Goal: Task Accomplishment & Management: Use online tool/utility

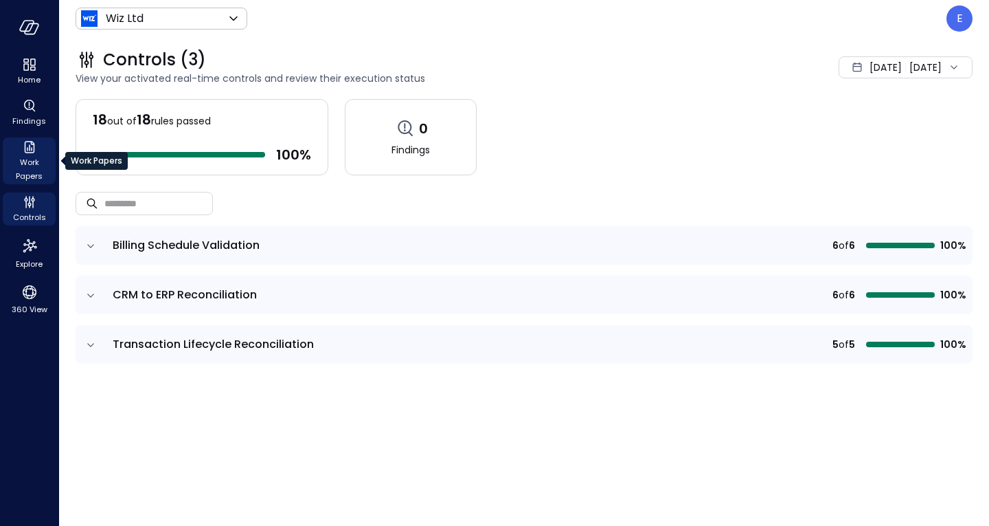
click at [13, 161] on span "Work Papers" at bounding box center [29, 168] width 42 height 27
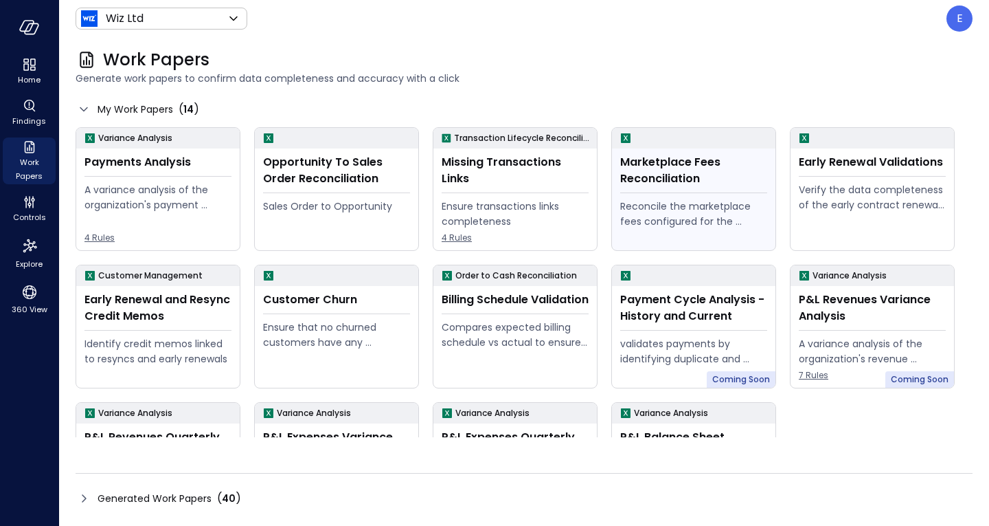
click at [744, 177] on div "Marketplace Fees Reconciliation" at bounding box center [693, 170] width 147 height 33
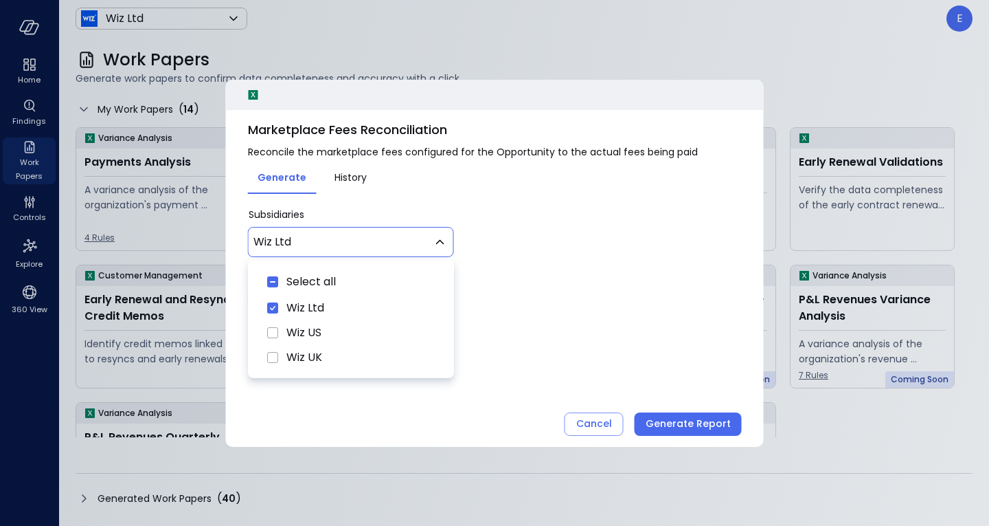
click at [412, 247] on body "Home Findings Work Papers Controls Explore 360 View Wiz Ltd ****** ​ E Work Pap…" at bounding box center [494, 263] width 989 height 526
click at [313, 325] on span "Wiz US" at bounding box center [360, 332] width 148 height 16
click at [307, 352] on span "Wiz UK" at bounding box center [360, 357] width 148 height 16
type input "********"
click at [508, 342] on div at bounding box center [494, 263] width 989 height 526
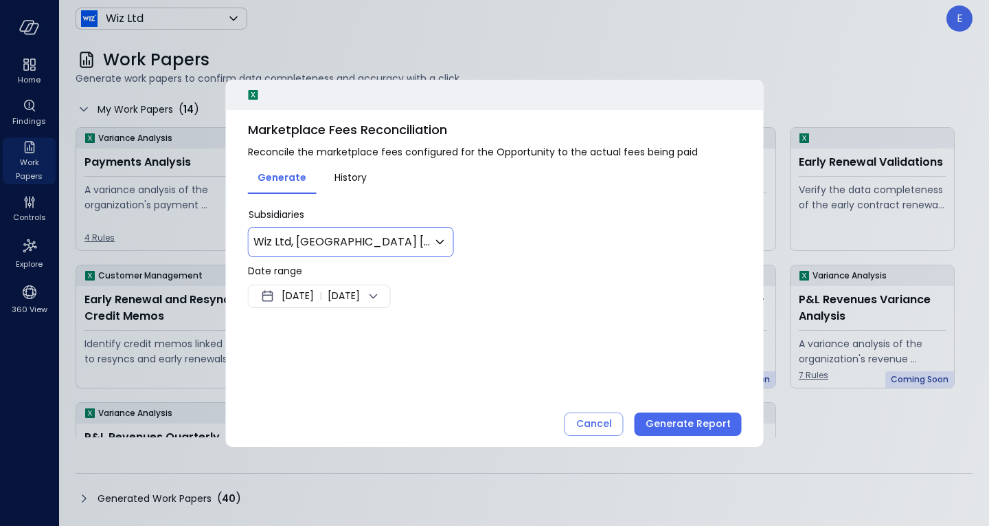
click at [314, 295] on span "Aug 19, 2025" at bounding box center [298, 296] width 32 height 16
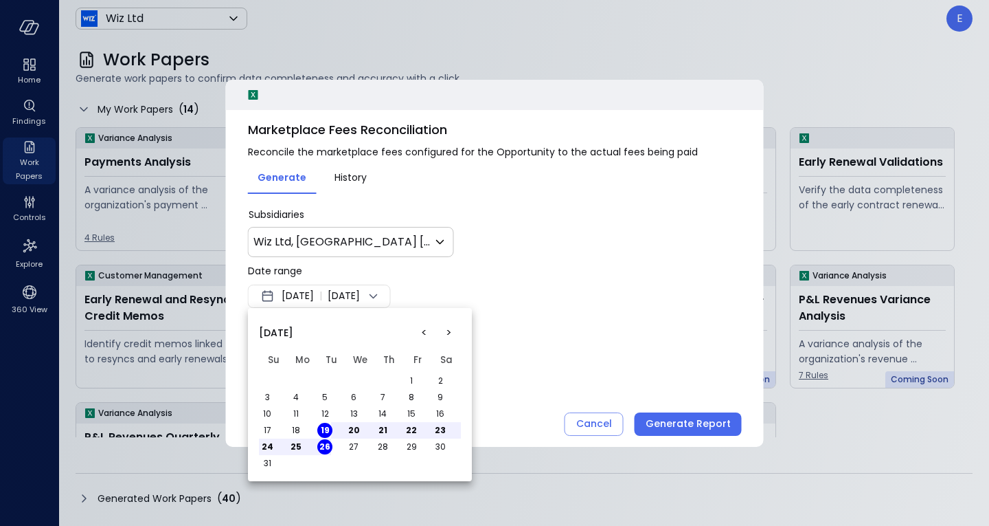
click at [421, 331] on button "<" at bounding box center [424, 332] width 25 height 25
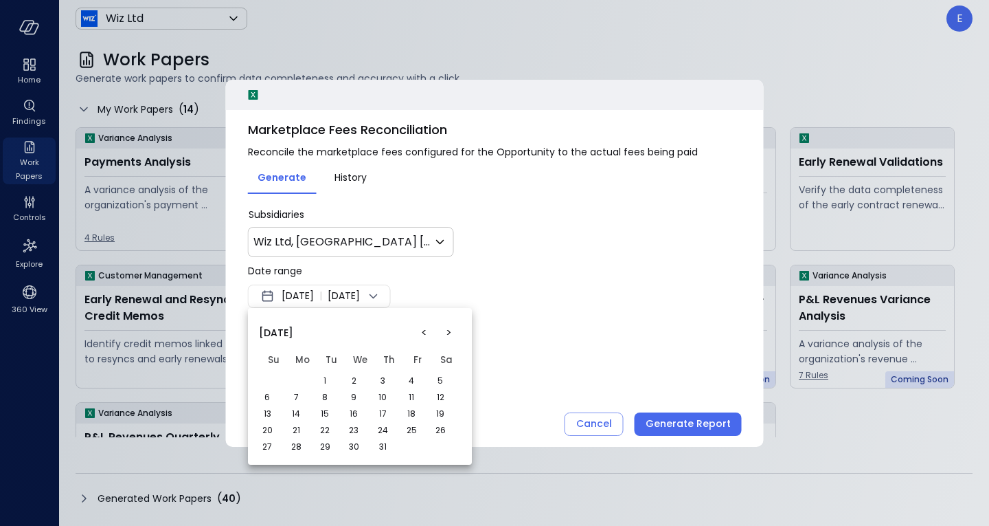
click at [421, 331] on button "<" at bounding box center [424, 332] width 25 height 25
click at [387, 379] on button "1" at bounding box center [382, 380] width 15 height 15
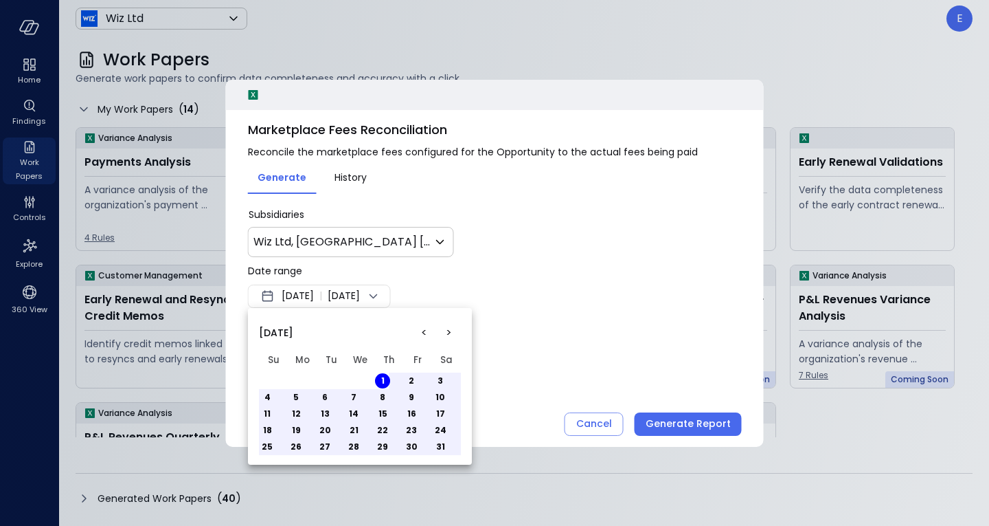
click at [449, 331] on button ">" at bounding box center [448, 332] width 25 height 25
click at [387, 444] on button "31" at bounding box center [382, 446] width 15 height 15
click at [695, 423] on div at bounding box center [494, 263] width 989 height 526
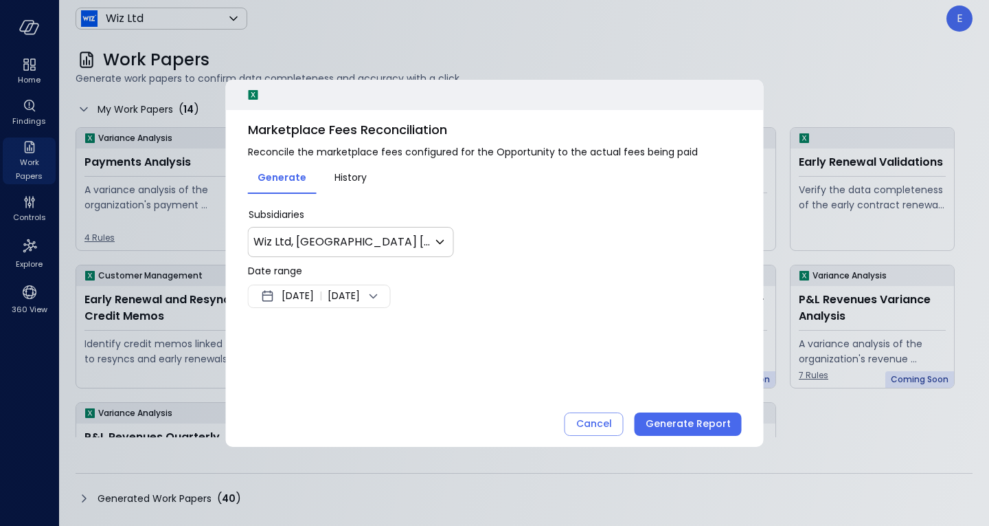
click at [695, 423] on div "Generate Report" at bounding box center [688, 423] width 85 height 17
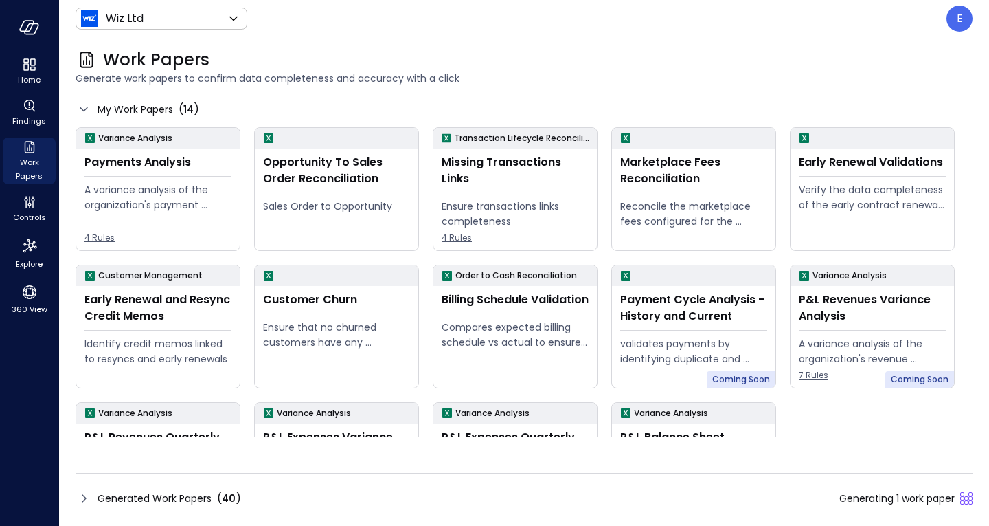
click at [731, 501] on div "Generated Work Papers ( 40 ) Generating 1 work paper" at bounding box center [524, 498] width 897 height 22
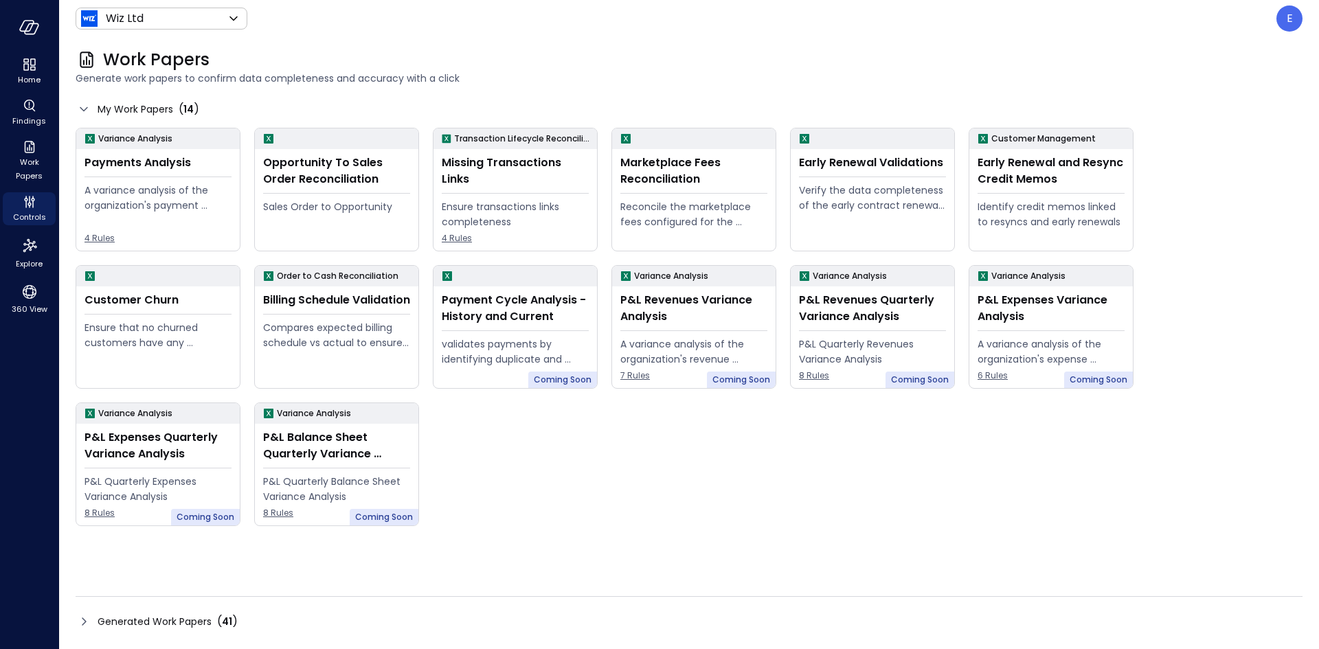
click at [556, 621] on div "Generated Work Papers ( 41 )" at bounding box center [689, 622] width 1227 height 22
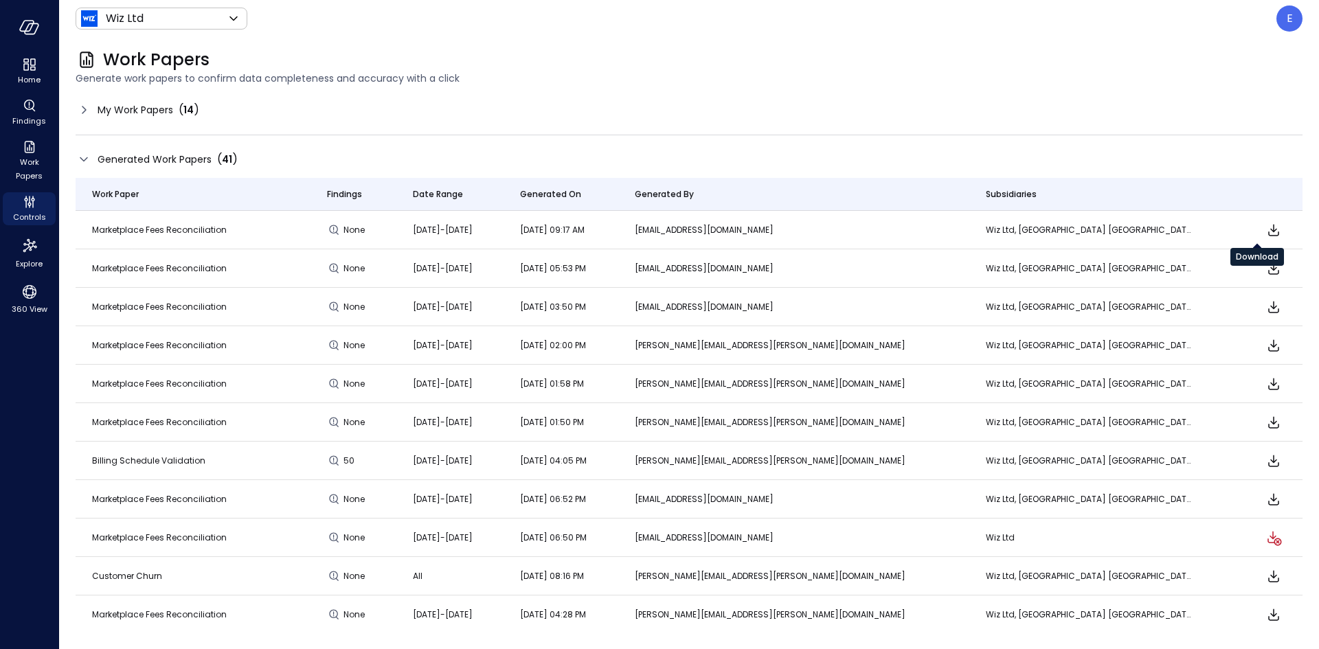
click at [1269, 228] on icon "Download" at bounding box center [1274, 230] width 11 height 12
click at [673, 74] on span "Generate work papers to confirm data completeness and accuracy with a click" at bounding box center [689, 78] width 1227 height 15
click at [881, 78] on span "Generate work papers to confirm data completeness and accuracy with a click" at bounding box center [689, 78] width 1227 height 15
